Goal: Task Accomplishment & Management: Complete application form

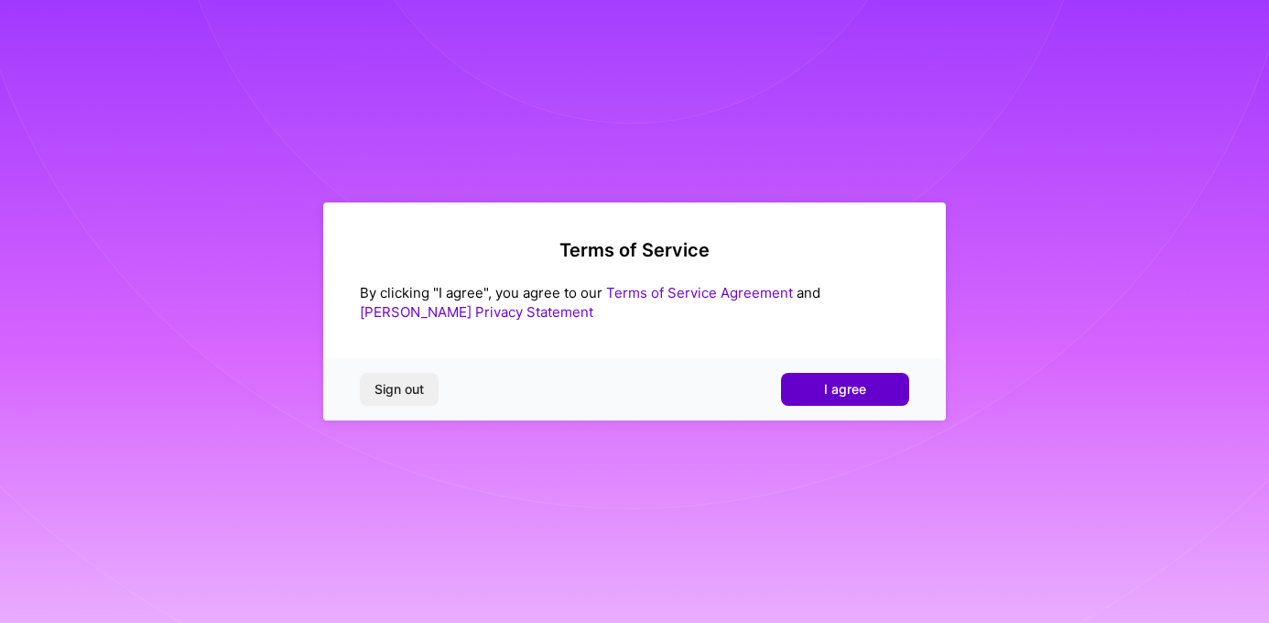
click at [870, 394] on button "I agree" at bounding box center [845, 389] width 128 height 33
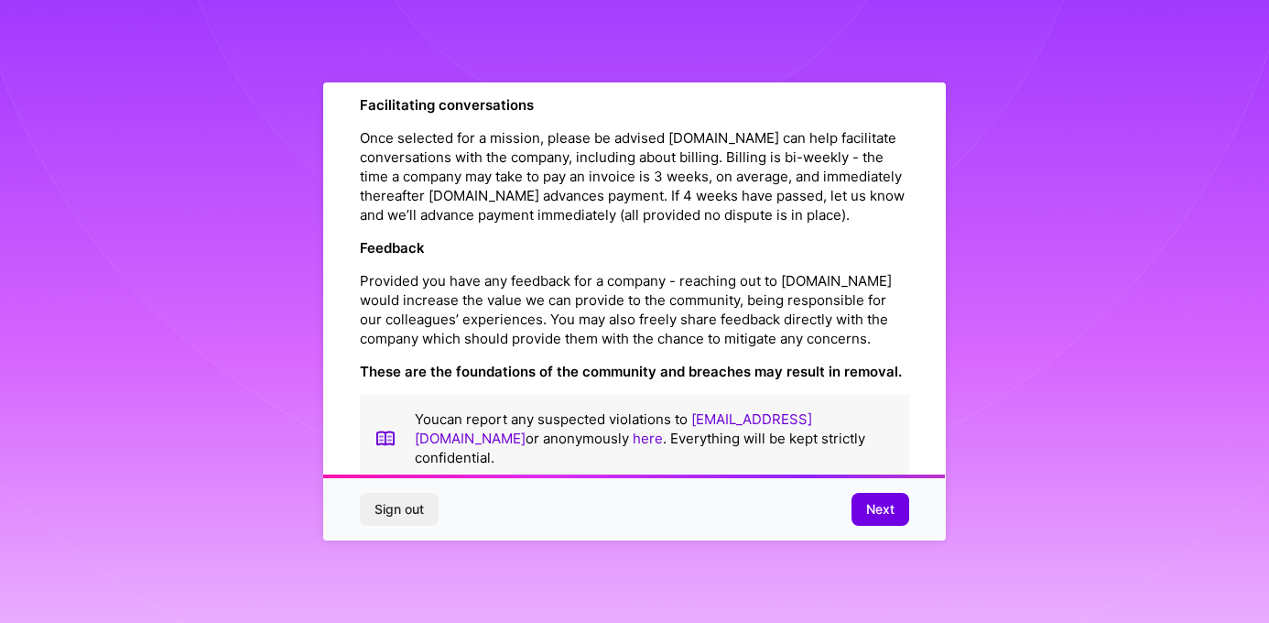
scroll to position [2057, 0]
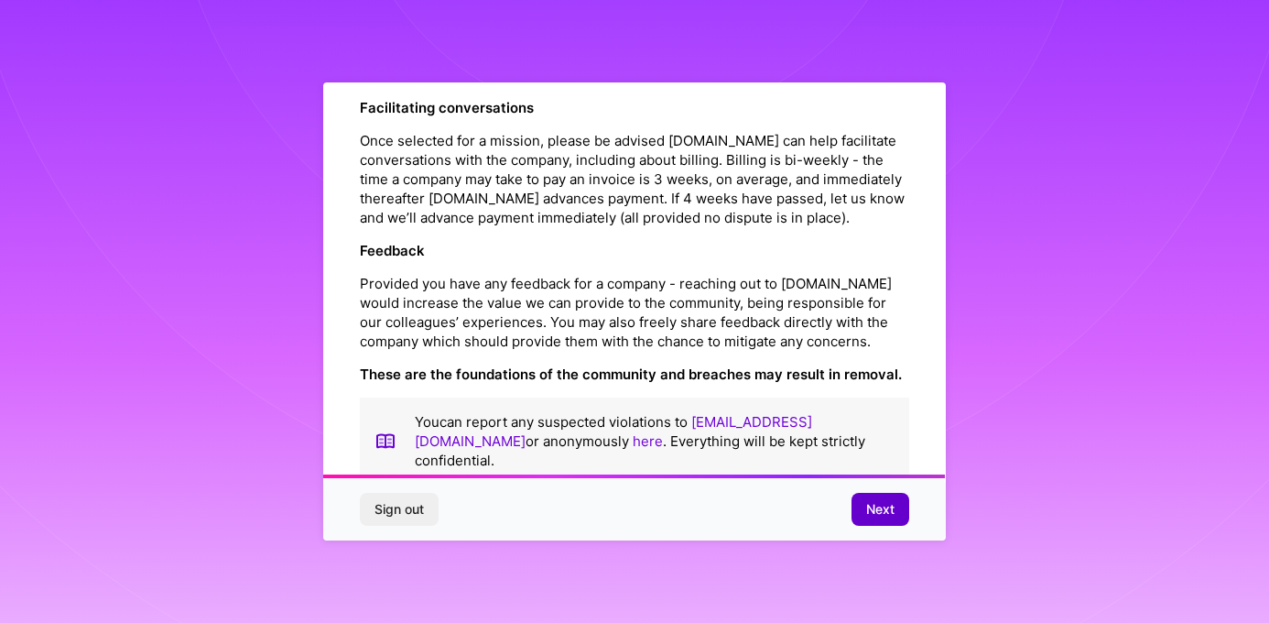
click at [884, 512] on span "Next" at bounding box center [880, 509] width 28 height 18
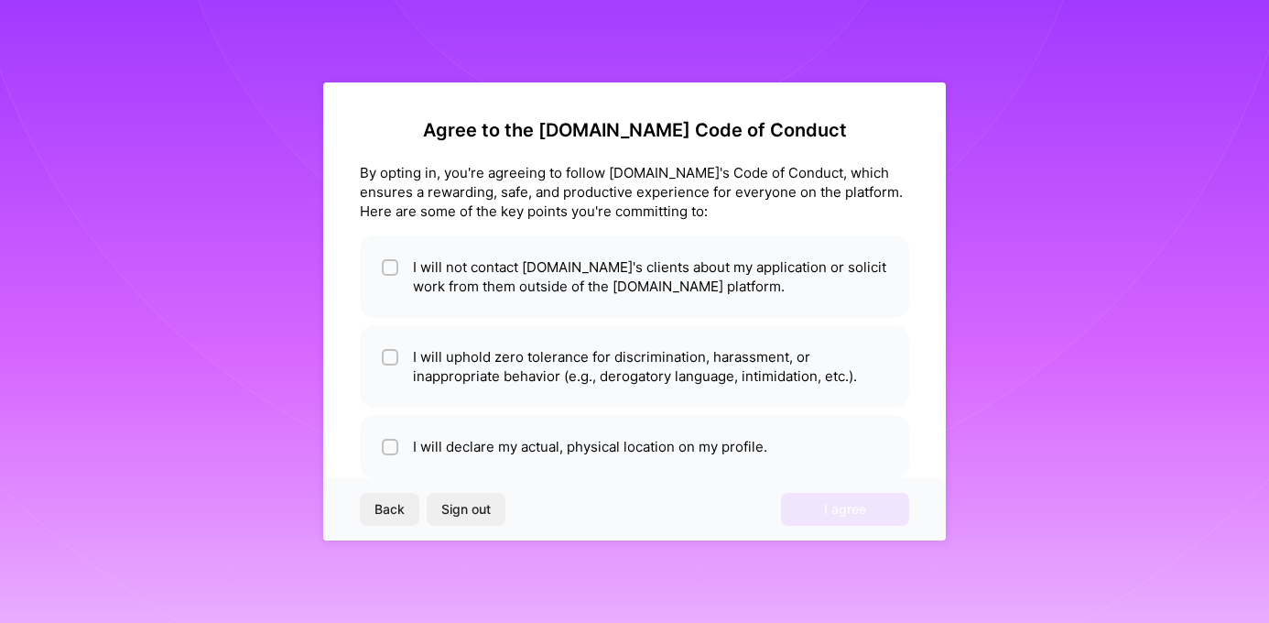
scroll to position [0, 0]
click at [389, 262] on input "checkbox" at bounding box center [391, 268] width 13 height 13
checkbox input "true"
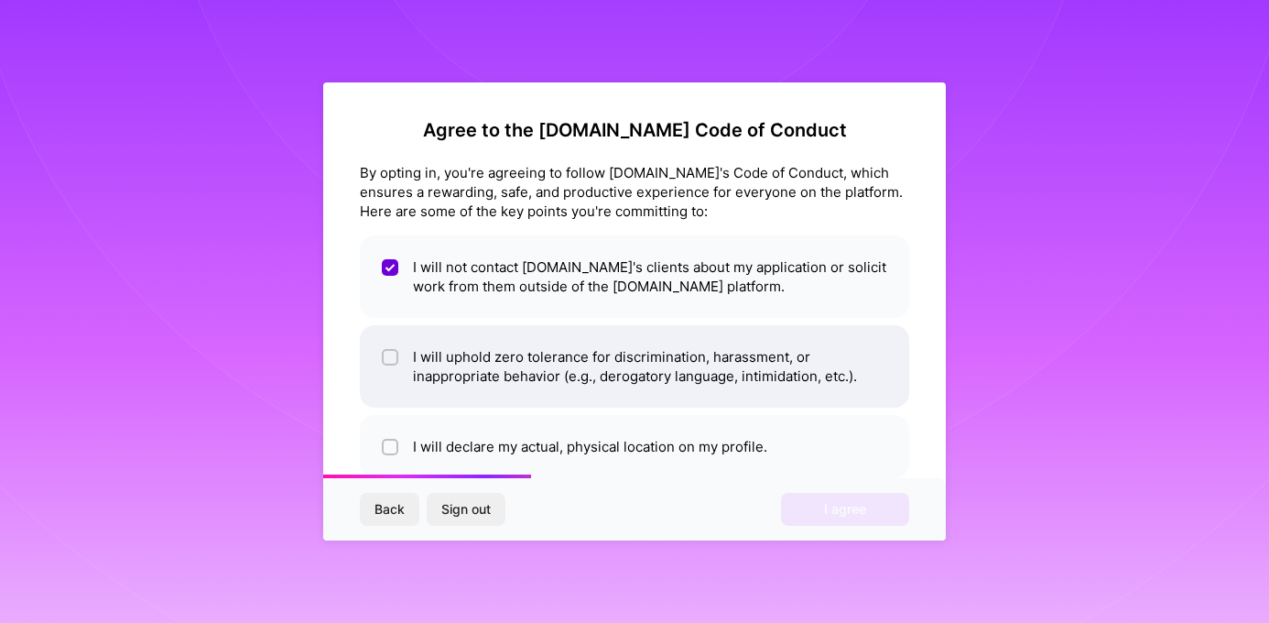
click at [396, 358] on div at bounding box center [390, 357] width 16 height 16
checkbox input "true"
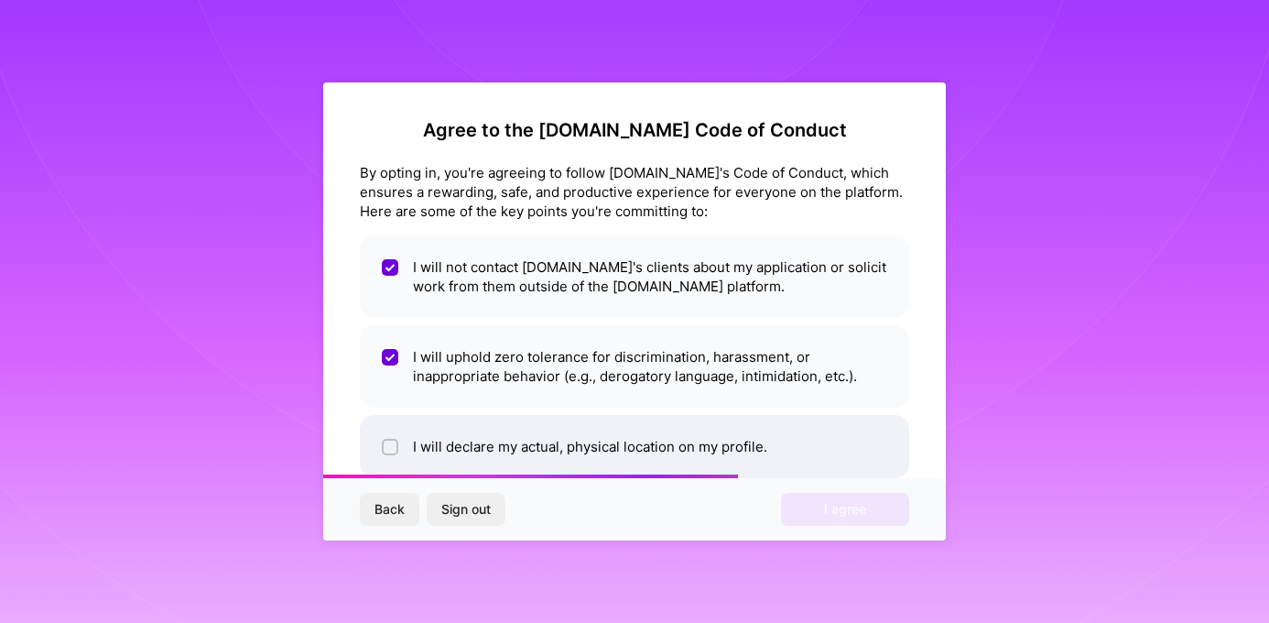
click at [397, 429] on li "I will declare my actual, physical location on my profile." at bounding box center [634, 446] width 549 height 63
checkbox input "true"
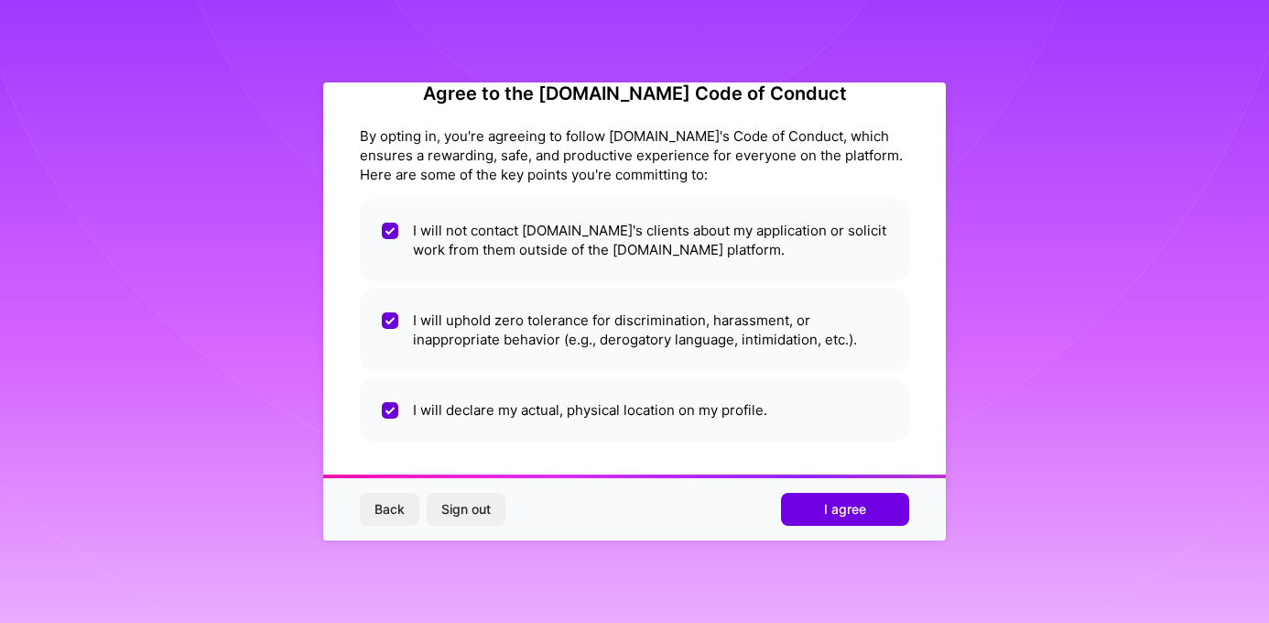
scroll to position [37, 0]
click at [845, 514] on span "I agree" at bounding box center [845, 509] width 42 height 18
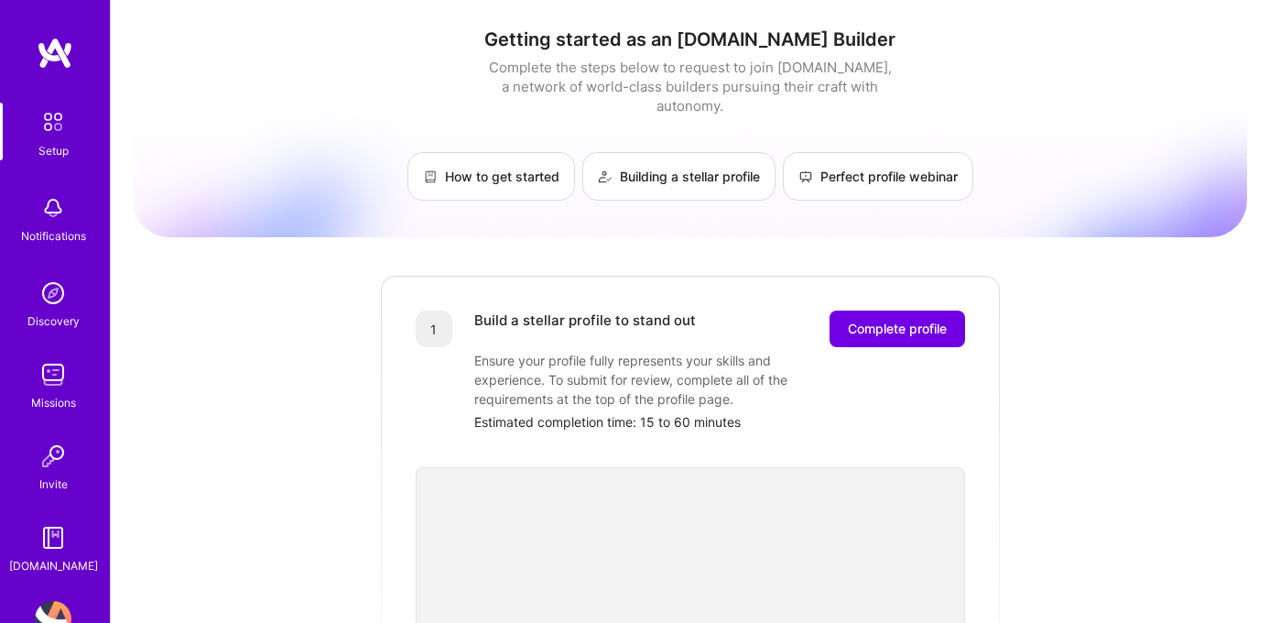
click at [52, 210] on img at bounding box center [53, 208] width 37 height 37
click at [56, 275] on img at bounding box center [53, 293] width 37 height 37
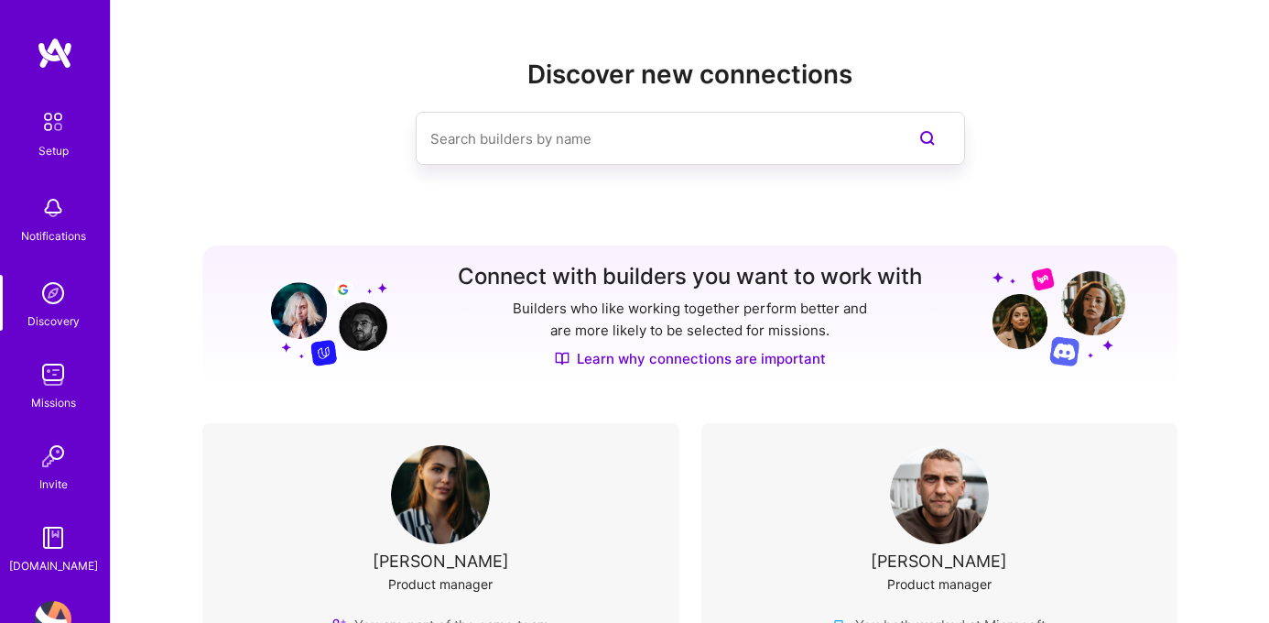
click at [71, 357] on img at bounding box center [53, 374] width 37 height 37
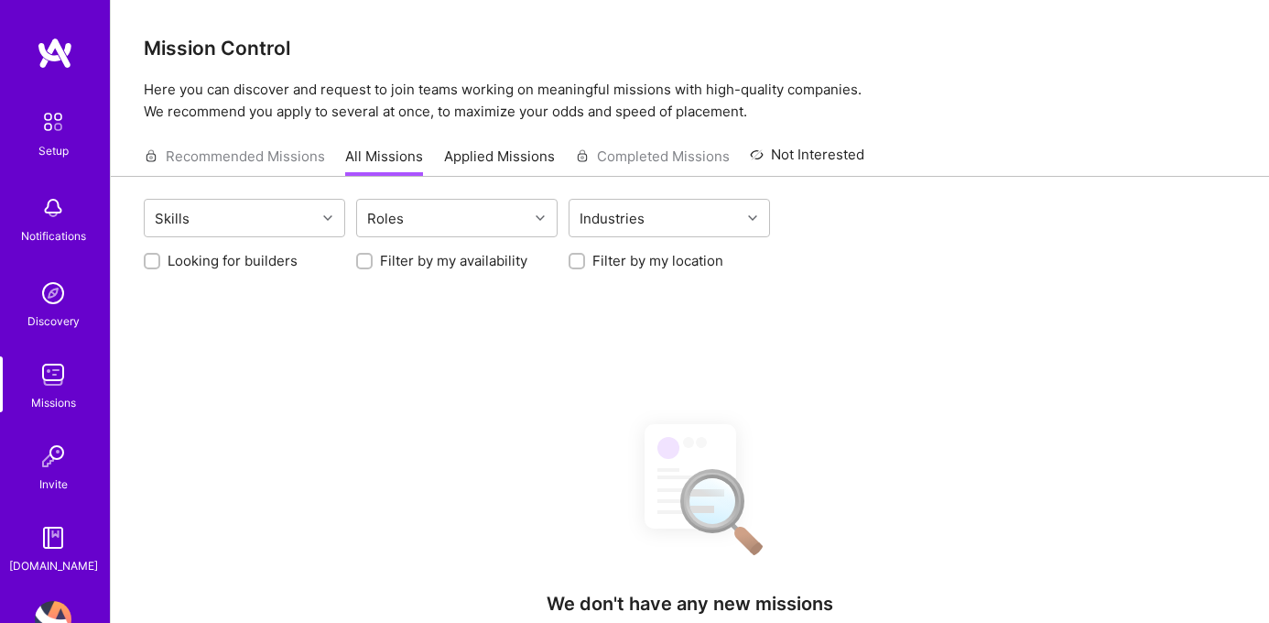
click at [74, 458] on link "Invite" at bounding box center [53, 466] width 114 height 56
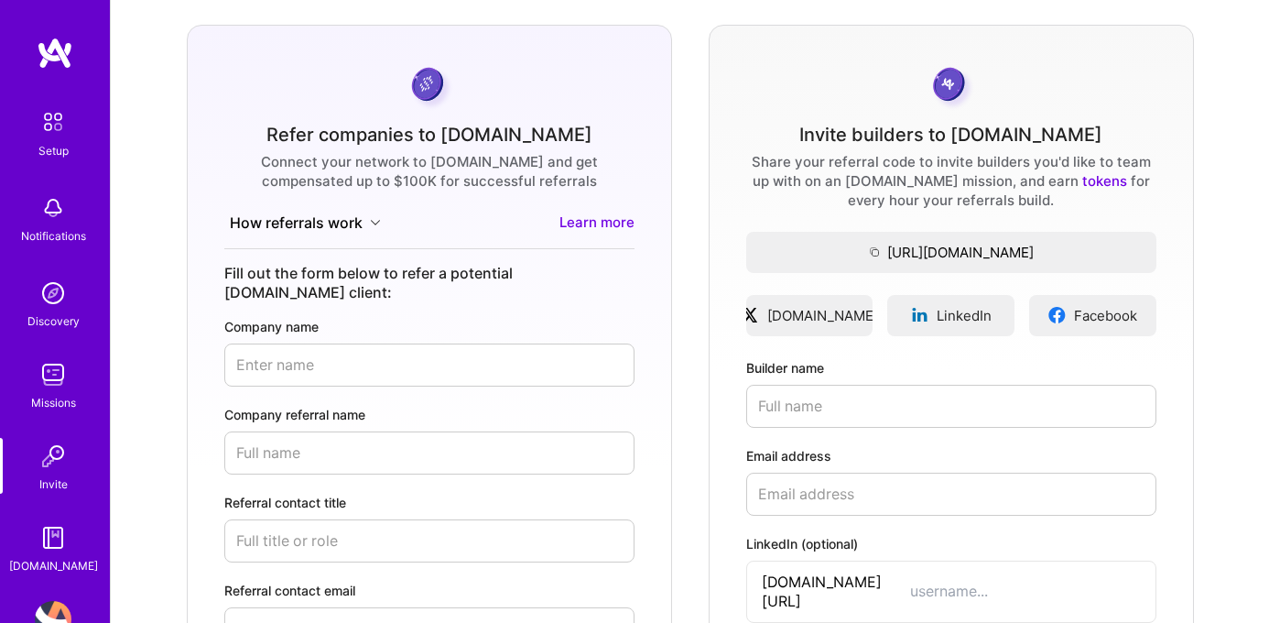
scroll to position [131, 0]
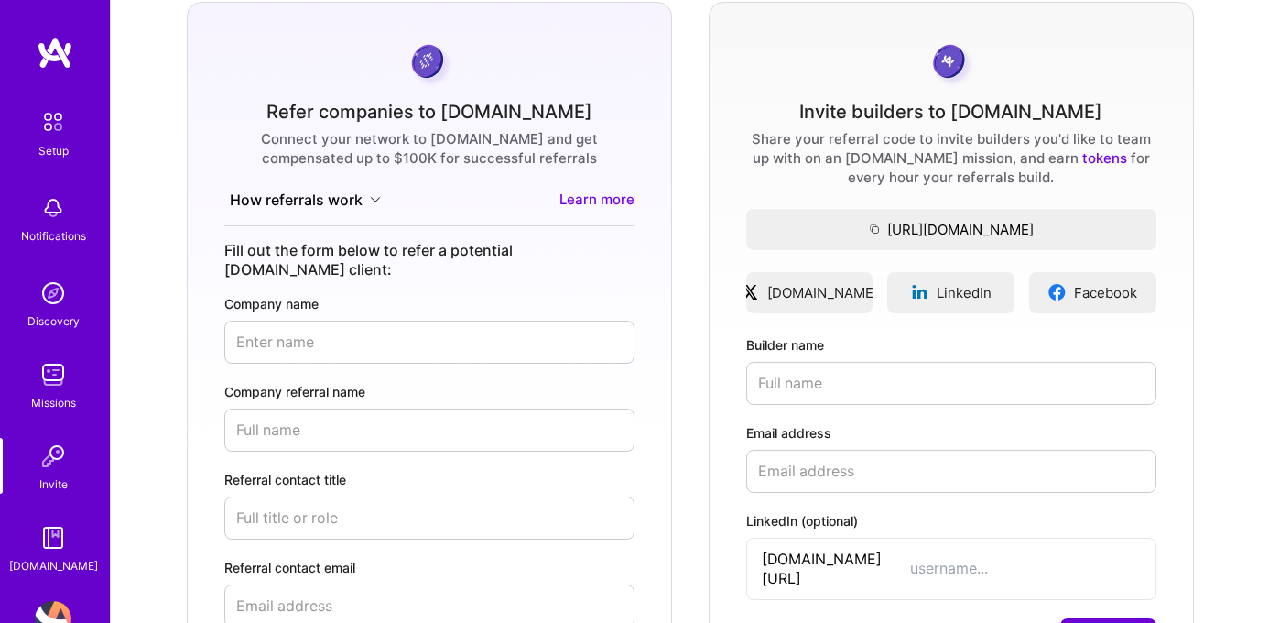
click at [60, 535] on img at bounding box center [53, 537] width 37 height 37
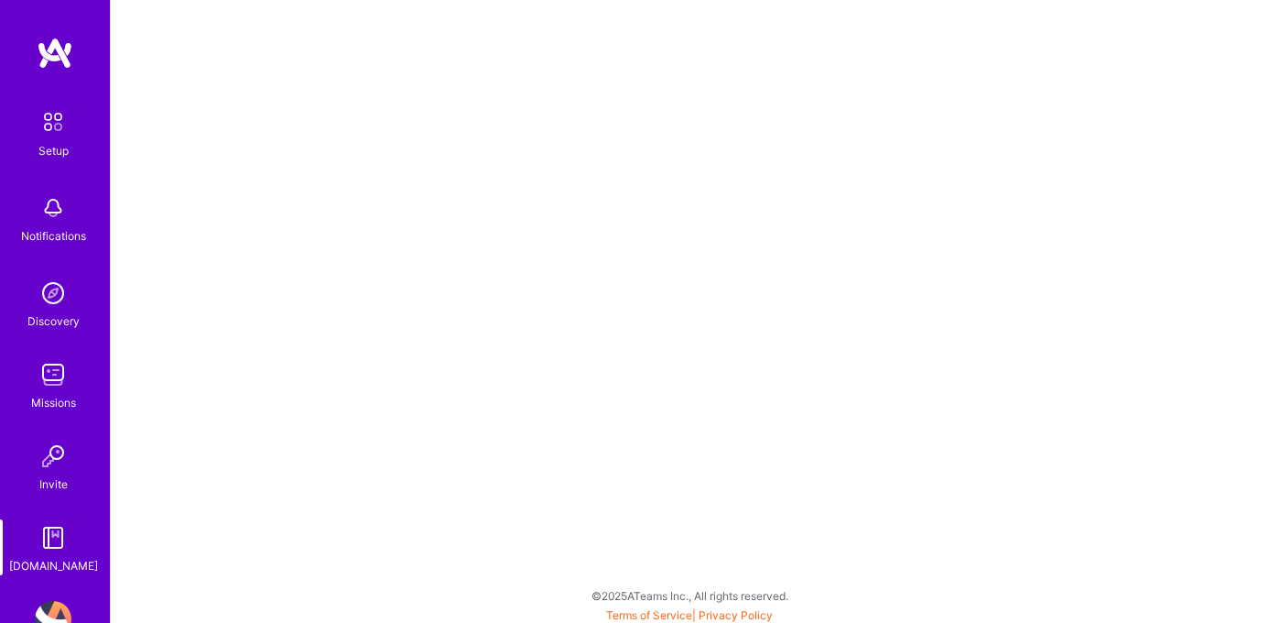
click at [73, 124] on link "Setup" at bounding box center [53, 132] width 114 height 58
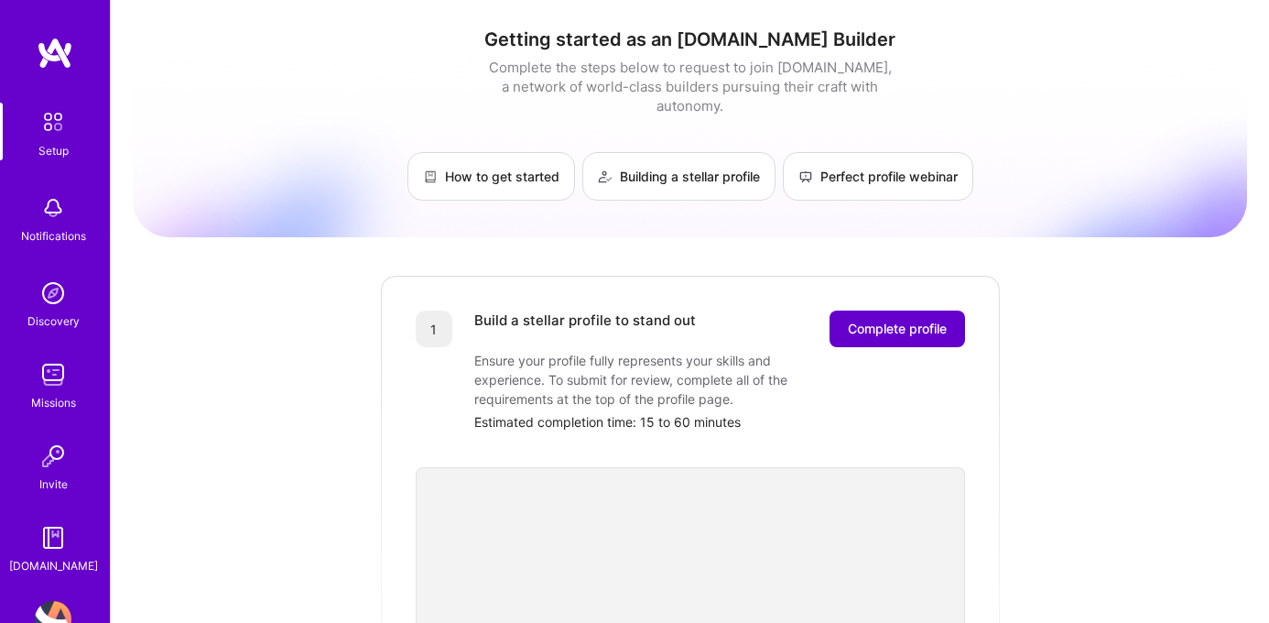
click at [911, 320] on span "Complete profile" at bounding box center [897, 329] width 99 height 18
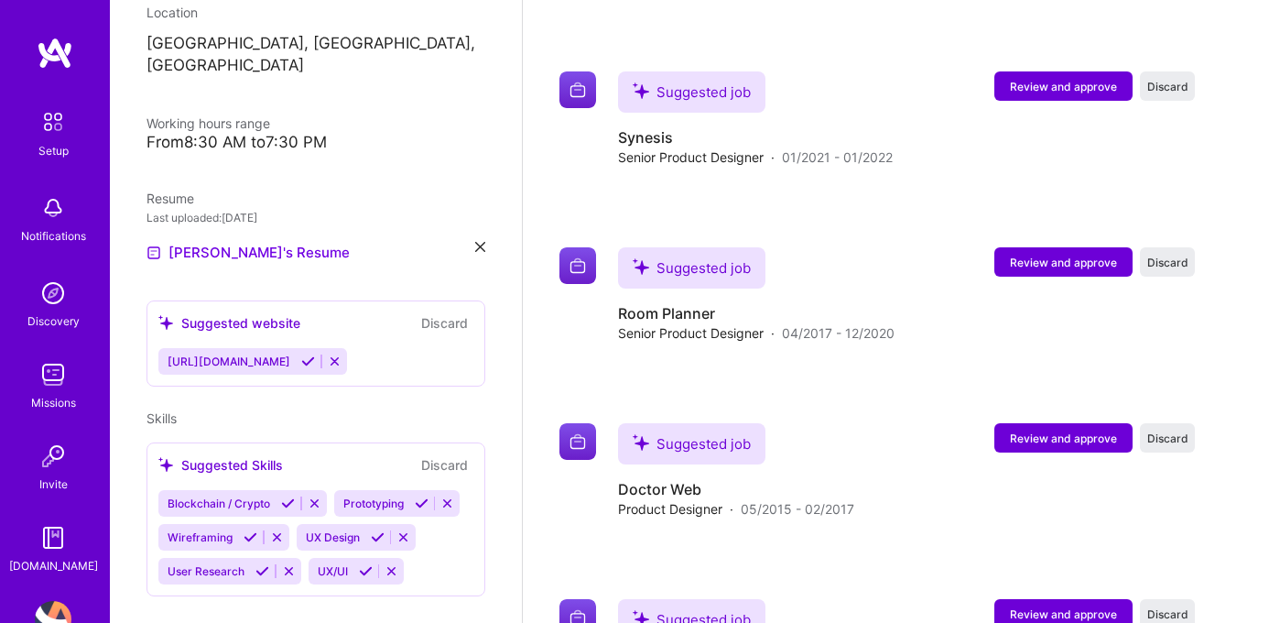
scroll to position [312, 0]
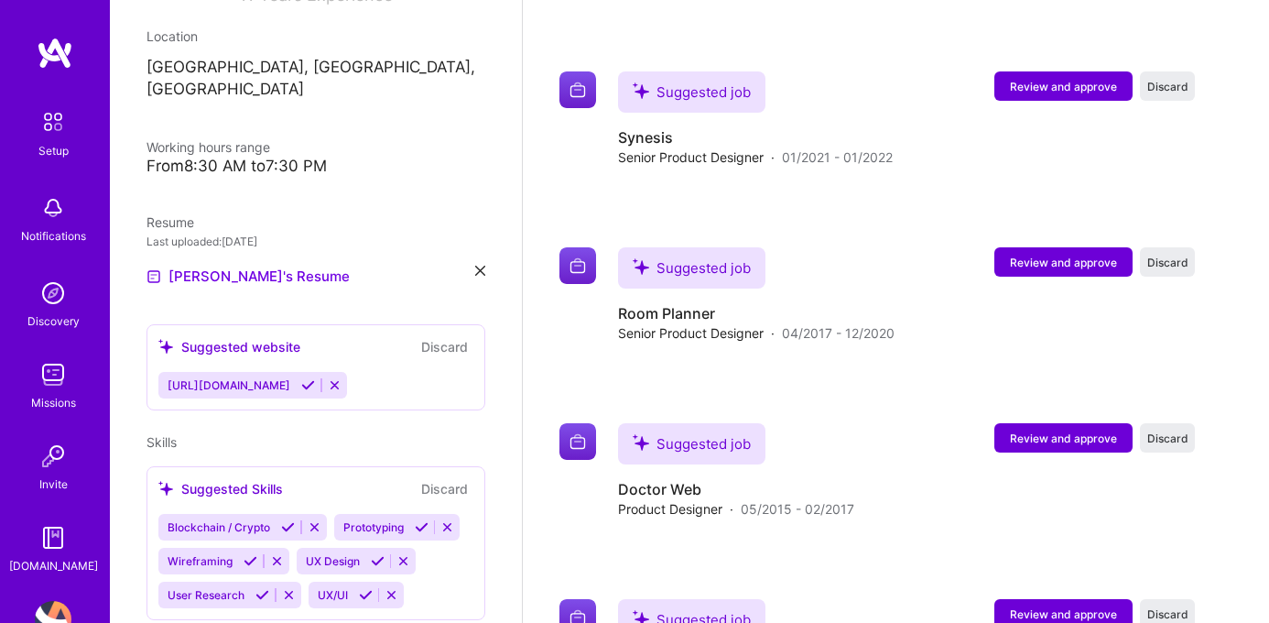
click at [478, 266] on icon at bounding box center [480, 271] width 10 height 10
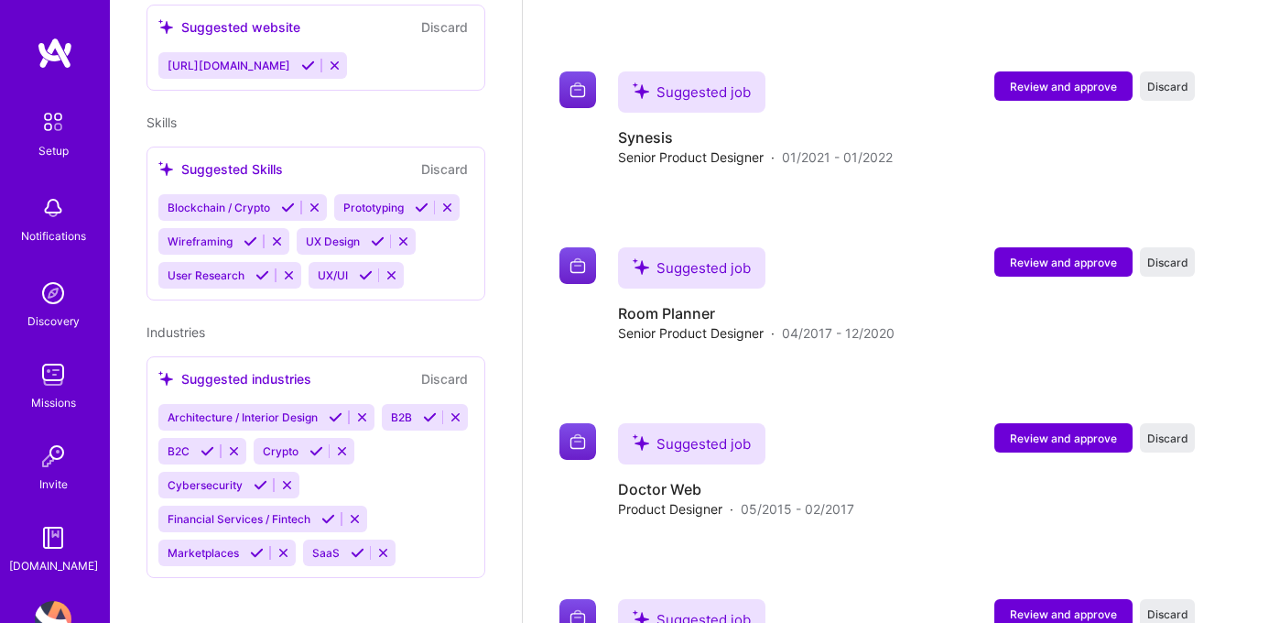
scroll to position [628, 0]
click at [48, 60] on img at bounding box center [55, 53] width 37 height 33
click at [58, 136] on img at bounding box center [53, 122] width 38 height 38
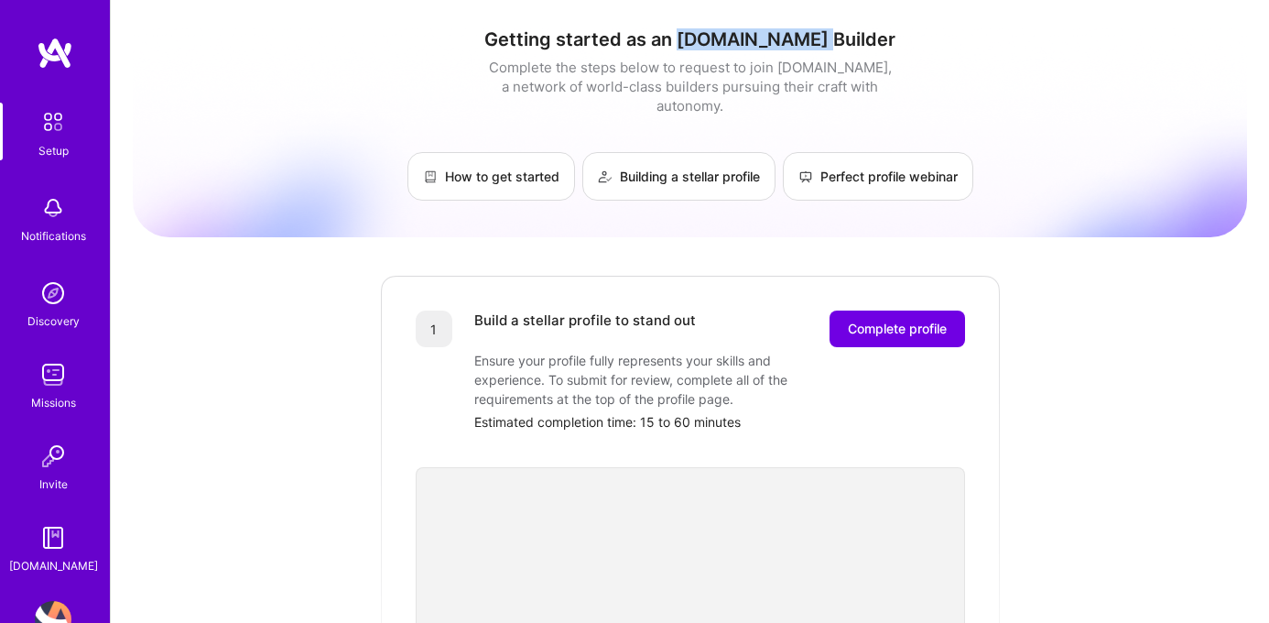
drag, startPoint x: 722, startPoint y: 42, endPoint x: 849, endPoint y: 41, distance: 127.3
click at [849, 41] on h1 "Getting started as an [DOMAIN_NAME] Builder" at bounding box center [690, 39] width 1114 height 22
copy h1 "[DOMAIN_NAME] Builder"
click at [900, 319] on button "Complete profile" at bounding box center [898, 328] width 136 height 37
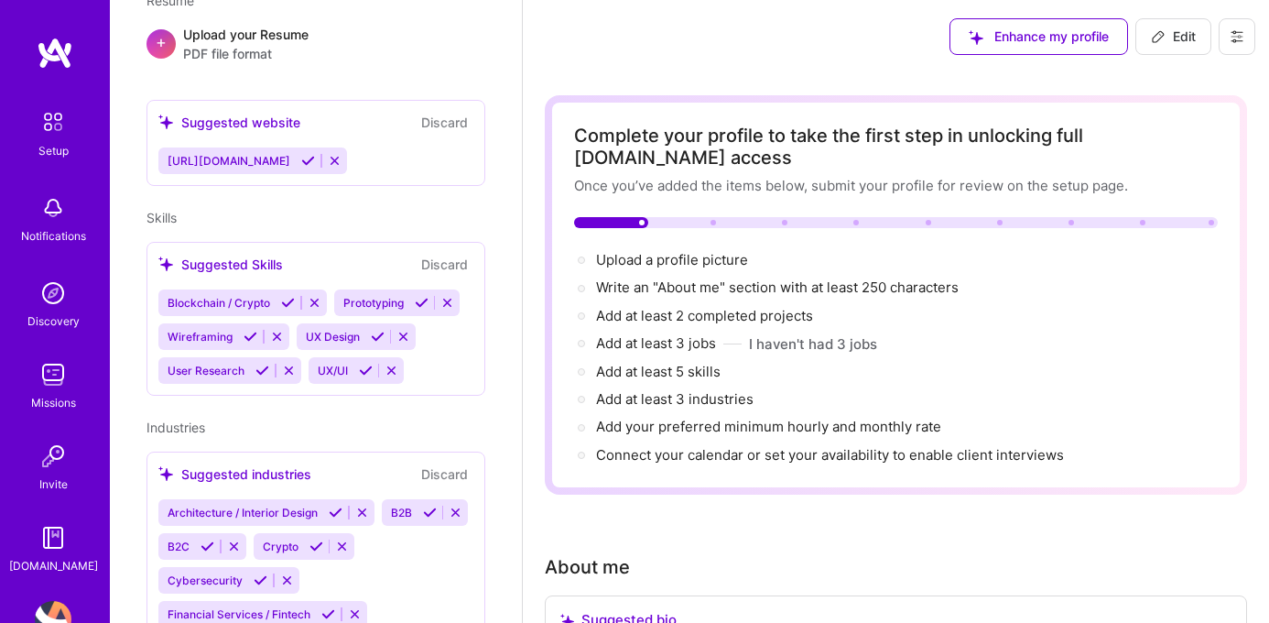
scroll to position [491, 0]
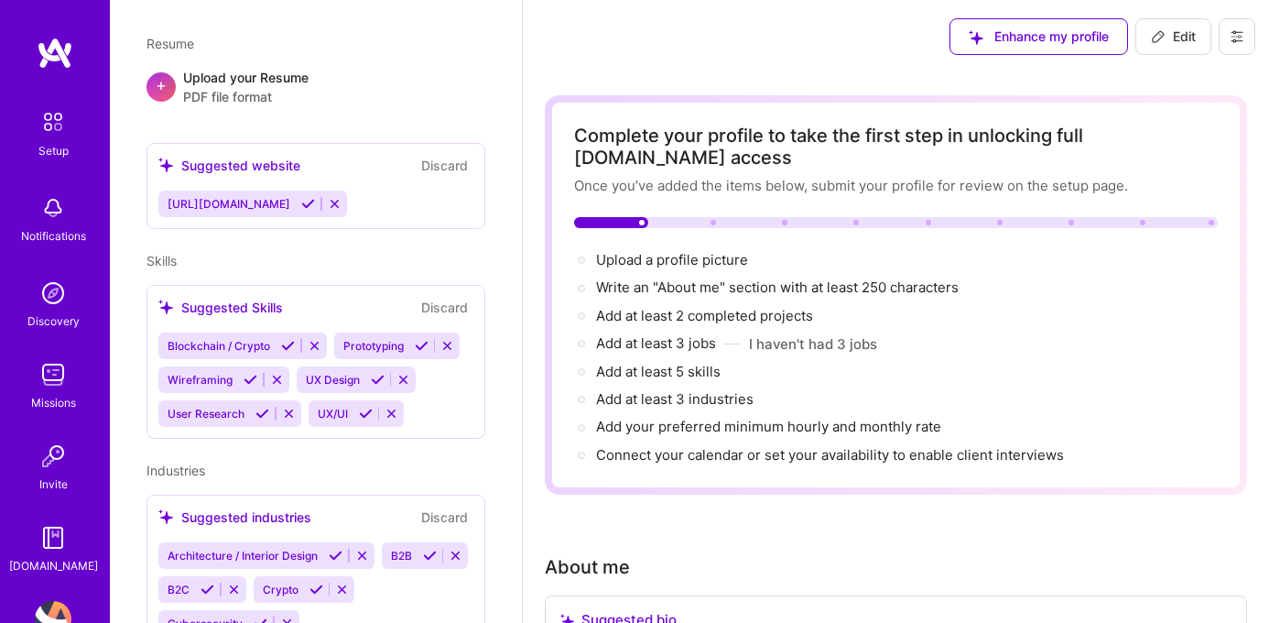
click at [339, 197] on icon at bounding box center [335, 204] width 14 height 14
click at [342, 197] on icon at bounding box center [335, 204] width 14 height 14
click at [448, 155] on button "Discard" at bounding box center [445, 165] width 58 height 21
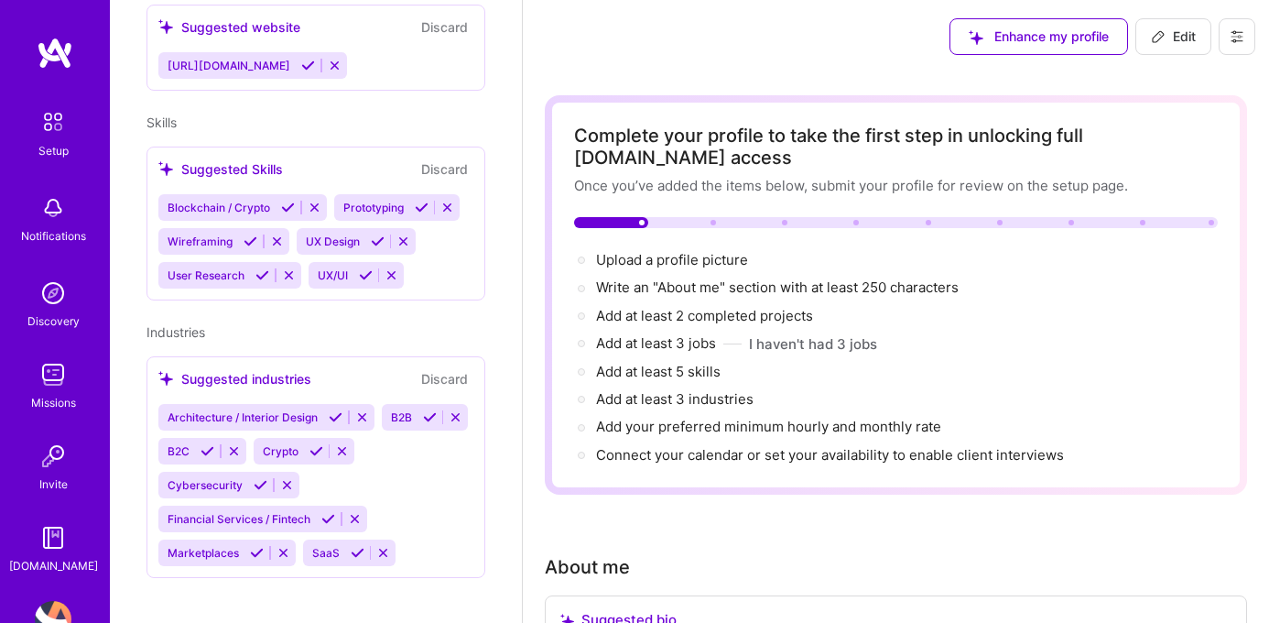
scroll to position [628, 0]
click at [1233, 27] on button at bounding box center [1237, 36] width 37 height 37
